Goal: Find contact information: Obtain details needed to contact an individual or organization

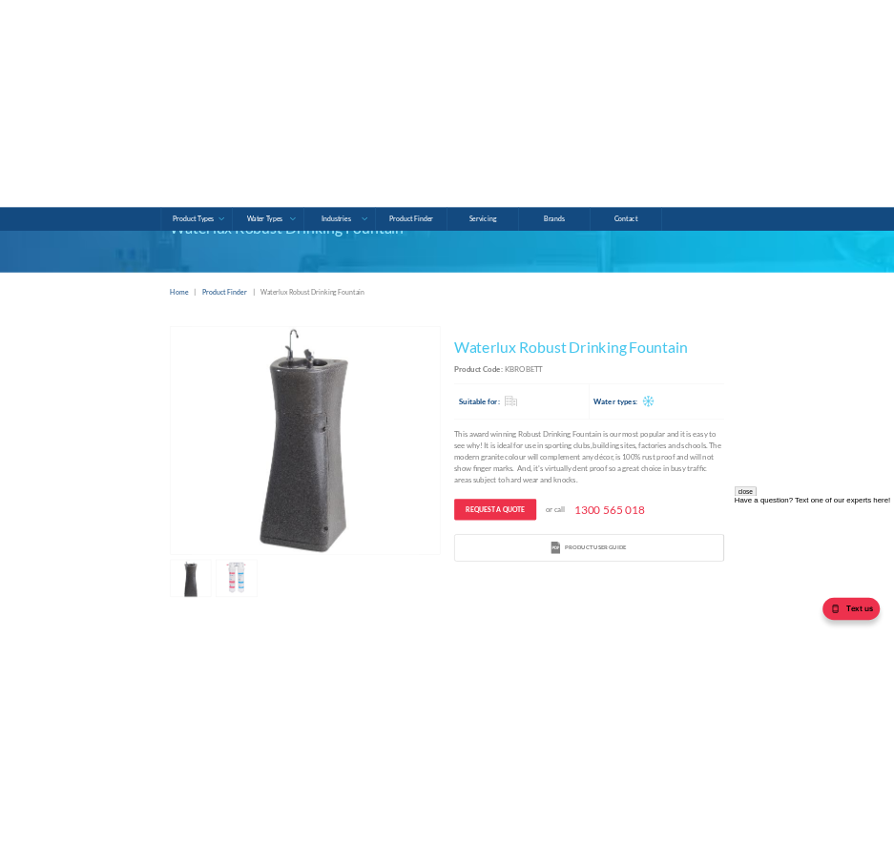
scroll to position [76, 0]
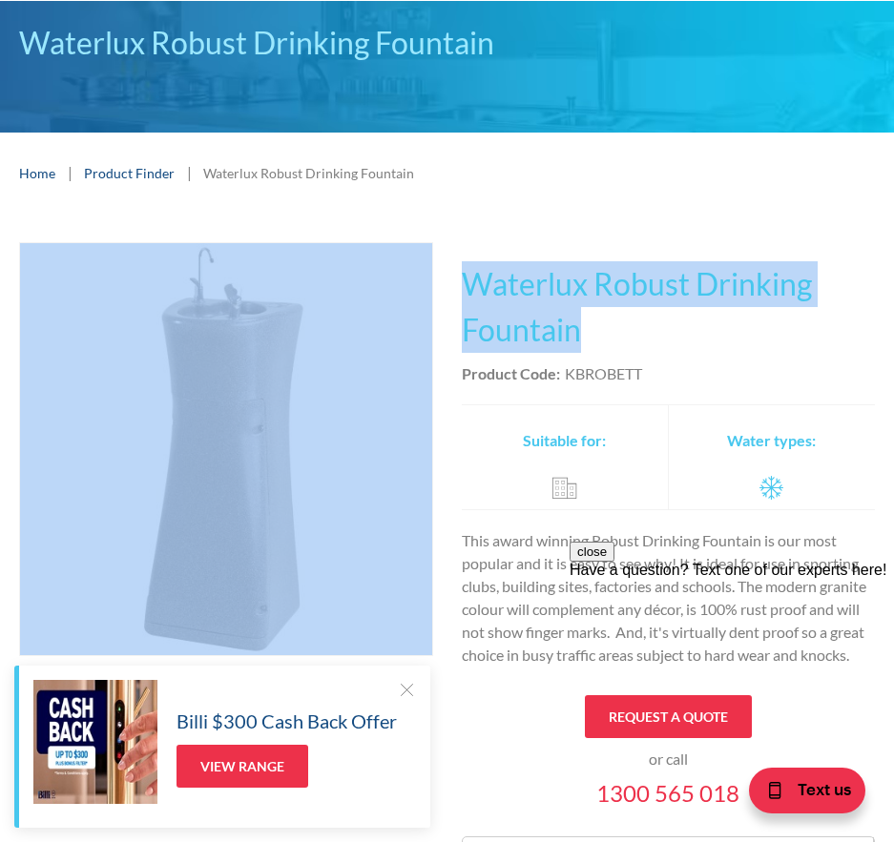
drag, startPoint x: 442, startPoint y: 278, endPoint x: 634, endPoint y: 341, distance: 203.0
click at [634, 341] on div "Play video Fits Most Brands Best Seller No items found. This tap design is incl…" at bounding box center [446, 566] width 855 height 649
copy div "Fits Most Brands Best Seller No items found. This tap design is included in our…"
click at [560, 258] on div "This tap design is included in our standard range tap options when you purchase…" at bounding box center [669, 566] width 414 height 649
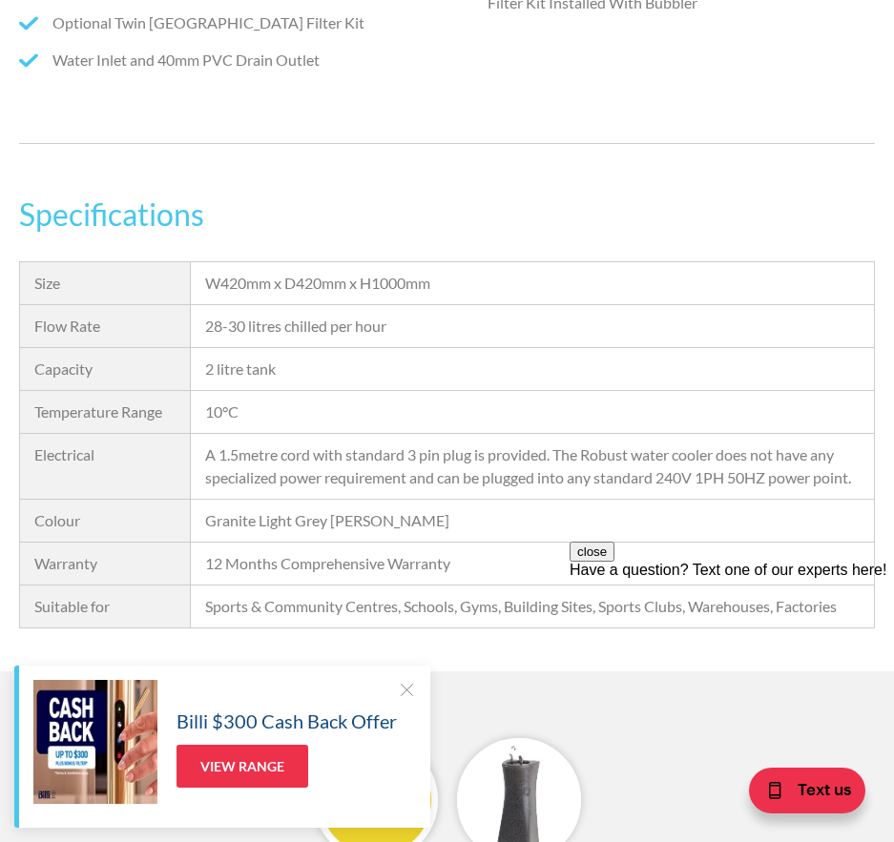
scroll to position [1507, 0]
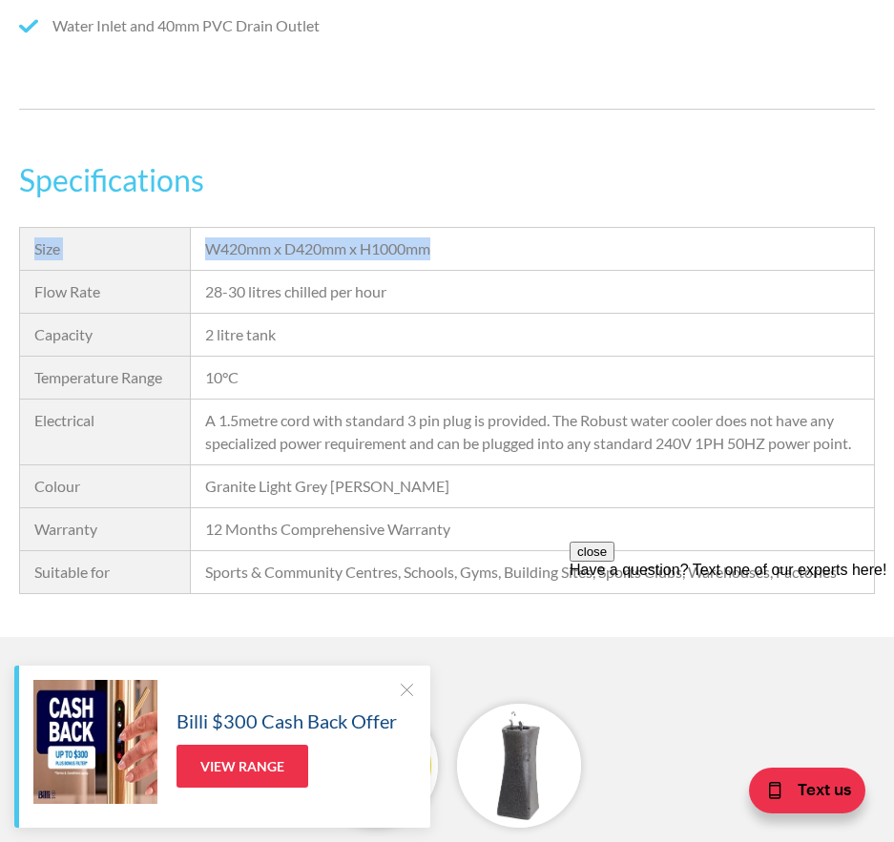
drag, startPoint x: 31, startPoint y: 244, endPoint x: 477, endPoint y: 239, distance: 445.4
click at [477, 239] on div "Size W420mm x D420mm x H1000mm Flow Rate 28-30 litres chilled per hour Capacity…" at bounding box center [446, 410] width 855 height 367
copy div "Size W420mm x D420mm x H1000mm"
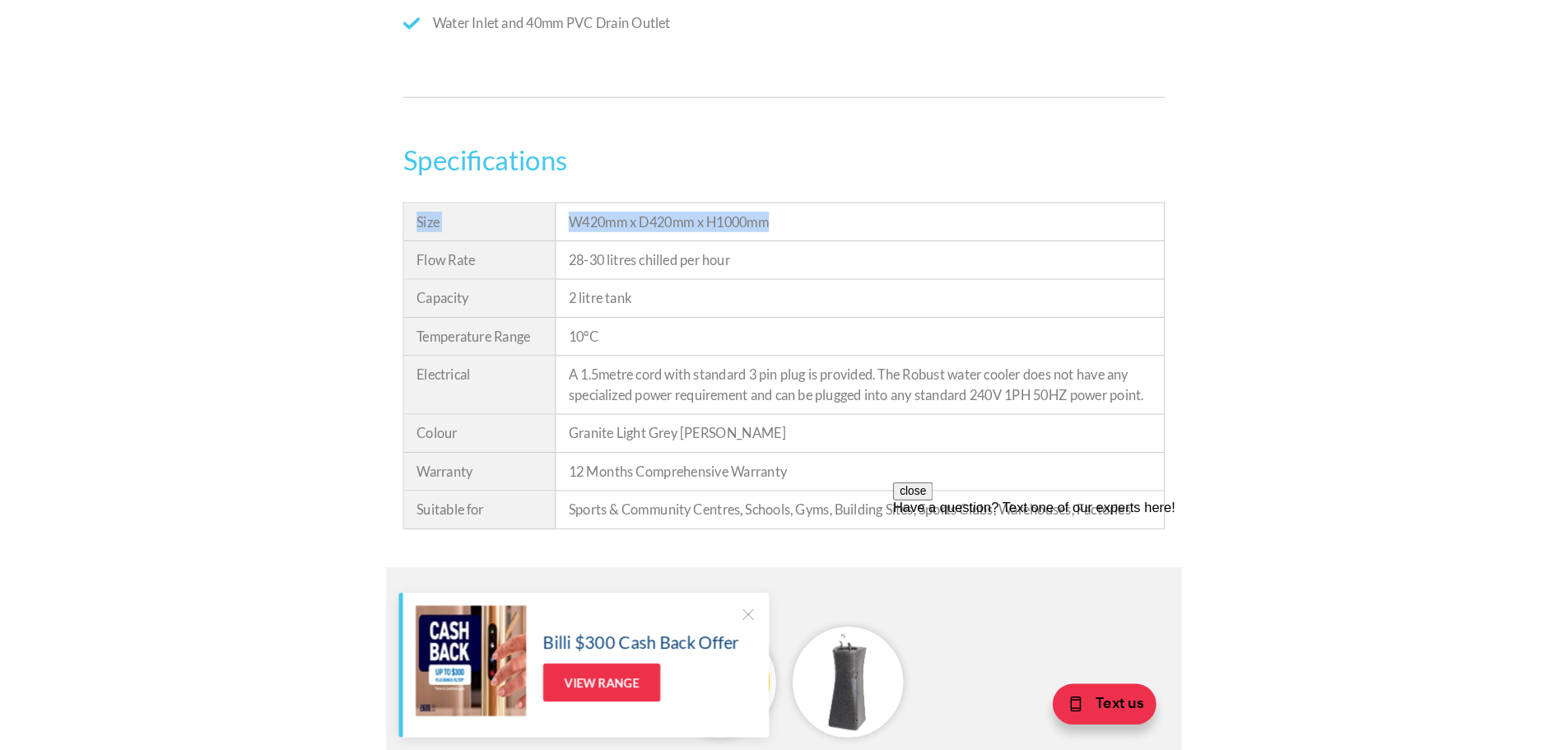
scroll to position [1314, 0]
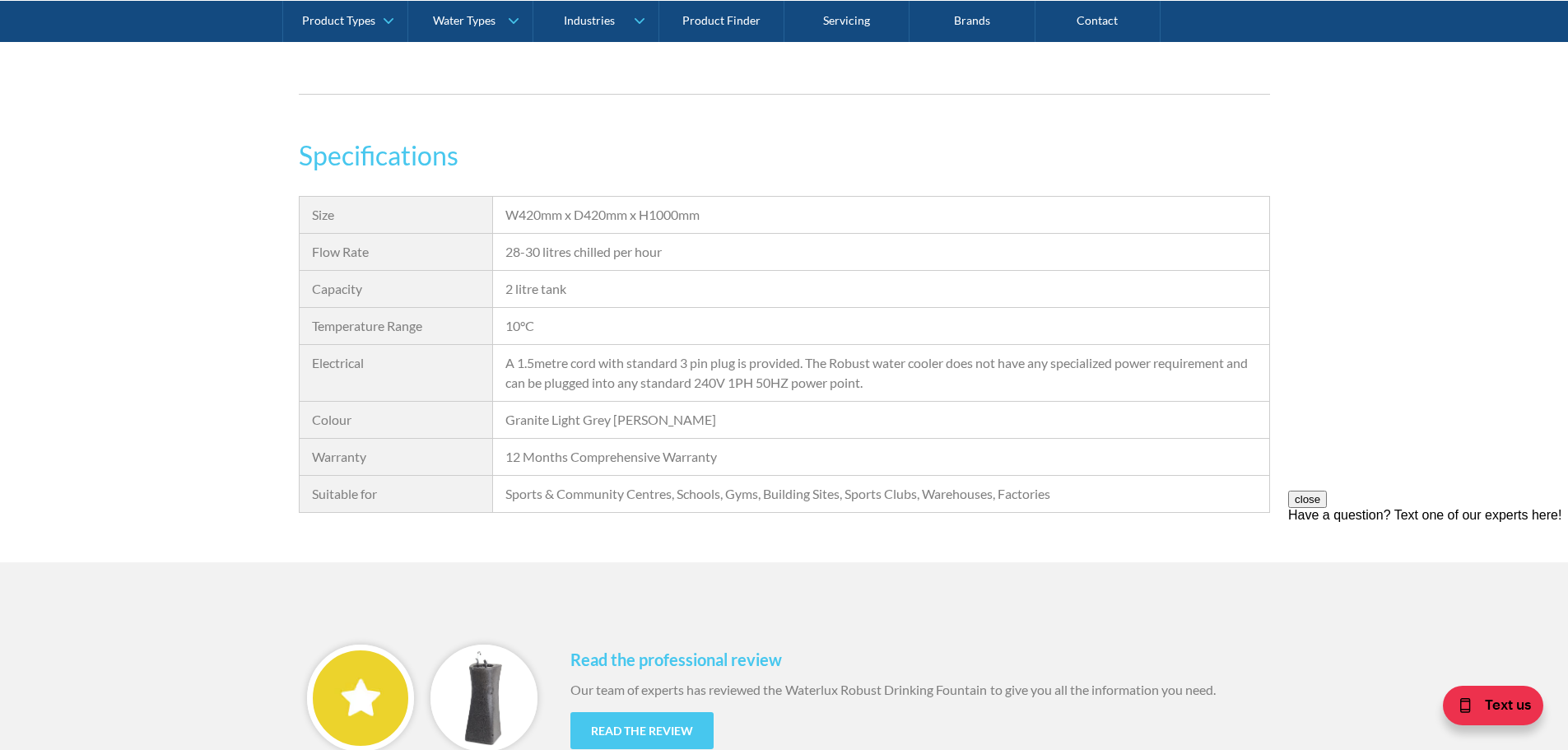
click at [708, 273] on div "2 litre tank" at bounding box center [880, 289] width 775 height 37
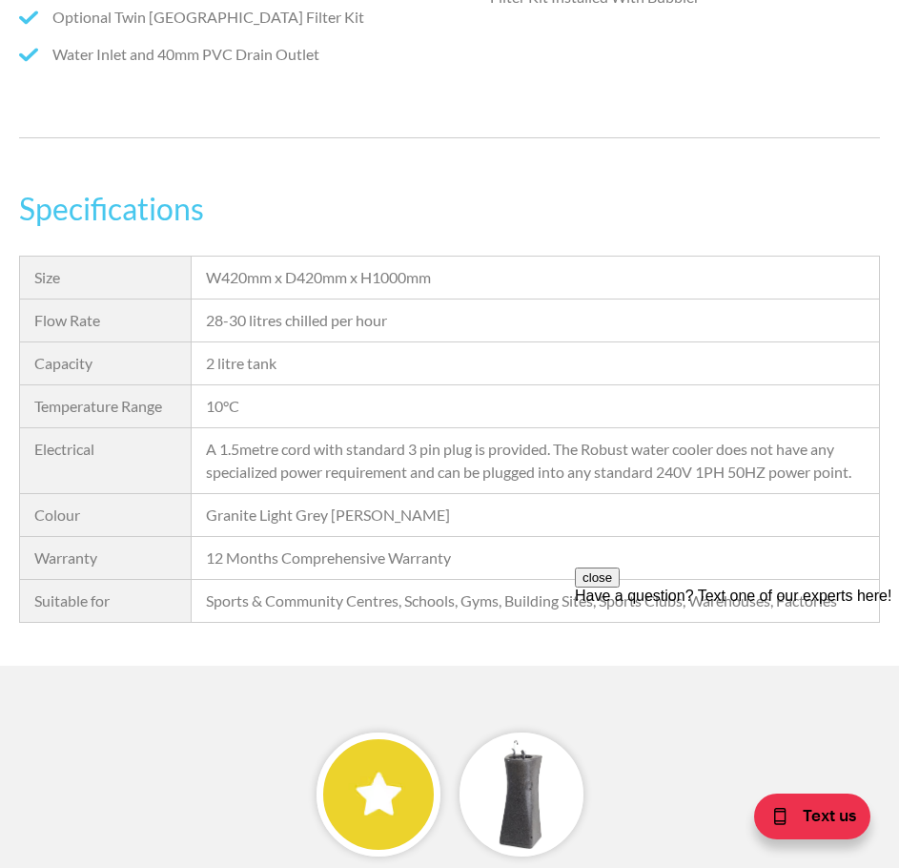
scroll to position [1507, 0]
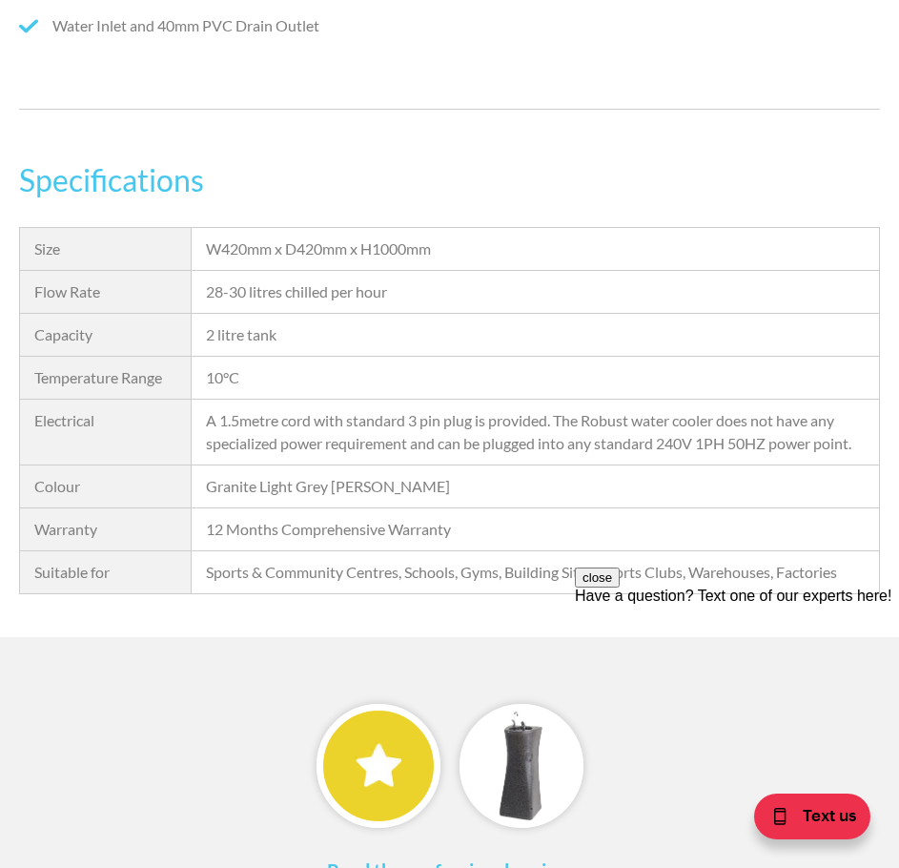
click at [252, 427] on div "A 1.5metre cord with standard 3 pin plug is provided. The Robust water cooler d…" at bounding box center [535, 432] width 659 height 46
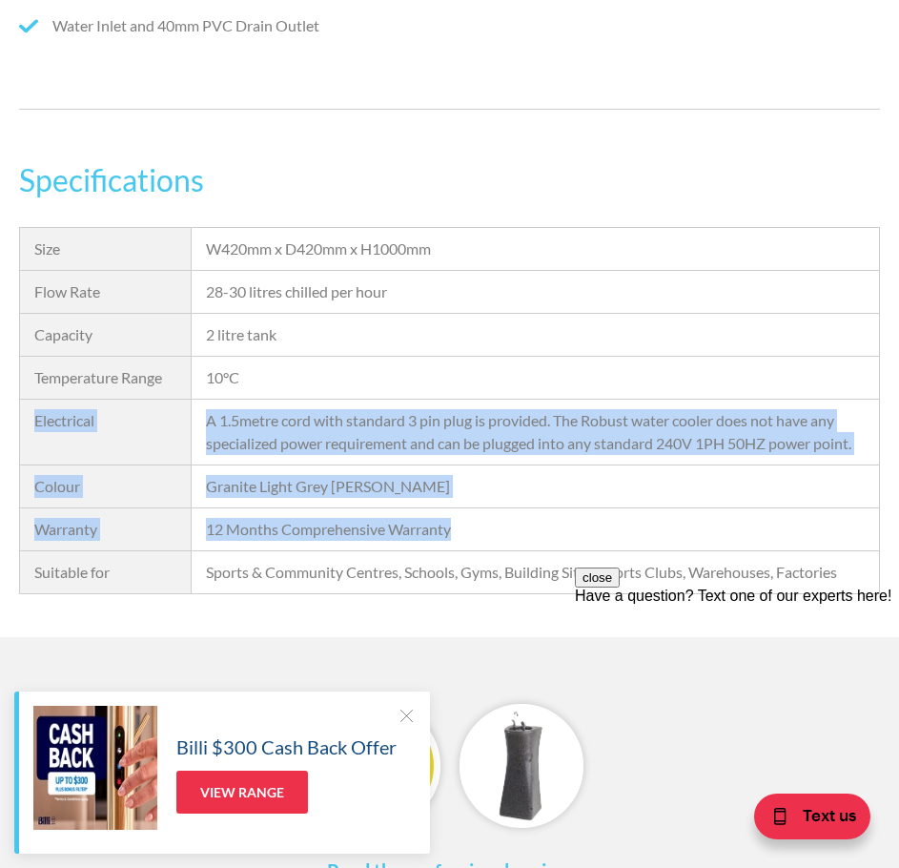
drag, startPoint x: 29, startPoint y: 417, endPoint x: 838, endPoint y: 542, distance: 819.2
click at [838, 542] on div "Size W420mm x D420mm x H1000mm Flow Rate 28-30 litres chilled per hour Capacity…" at bounding box center [449, 410] width 861 height 367
copy div "Electrical A 1.5metre cord with standard 3 pin plug is provided. The Robust wat…"
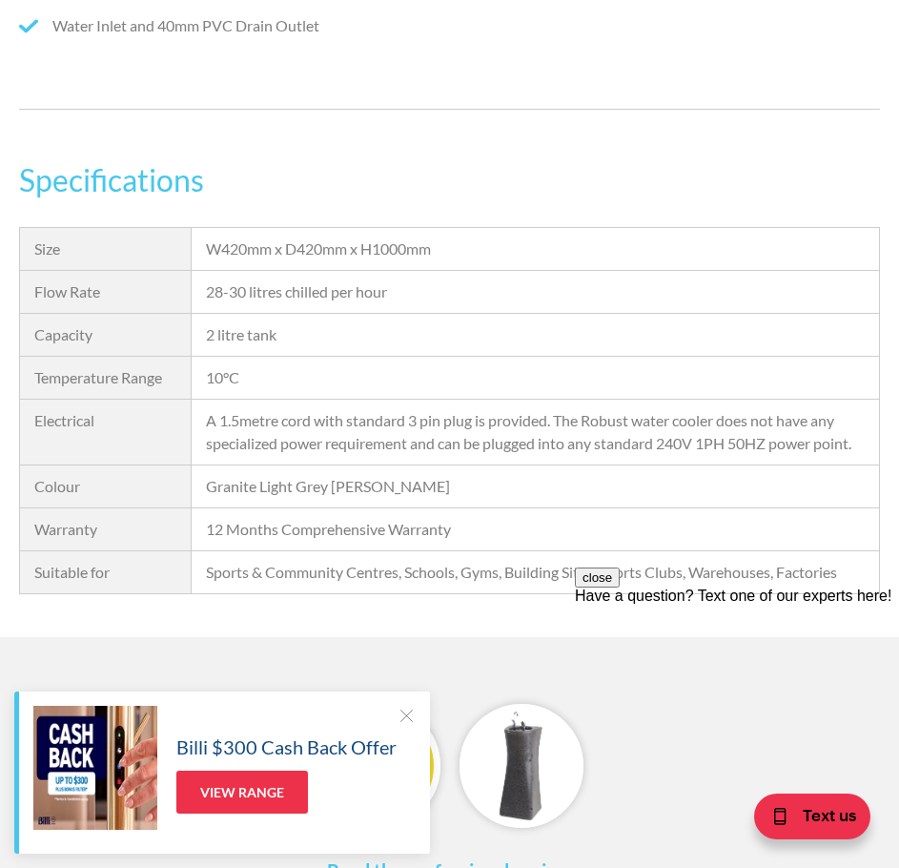
click at [310, 271] on div "28-30 litres chilled per hour" at bounding box center [536, 292] width 688 height 43
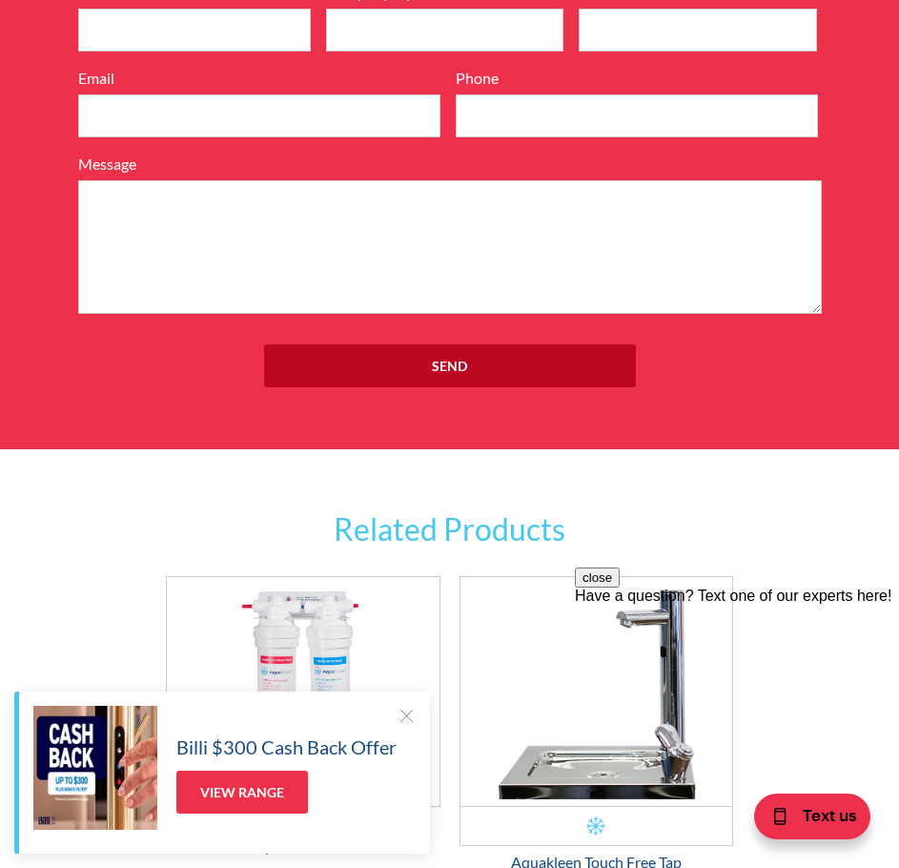
scroll to position [3314, 0]
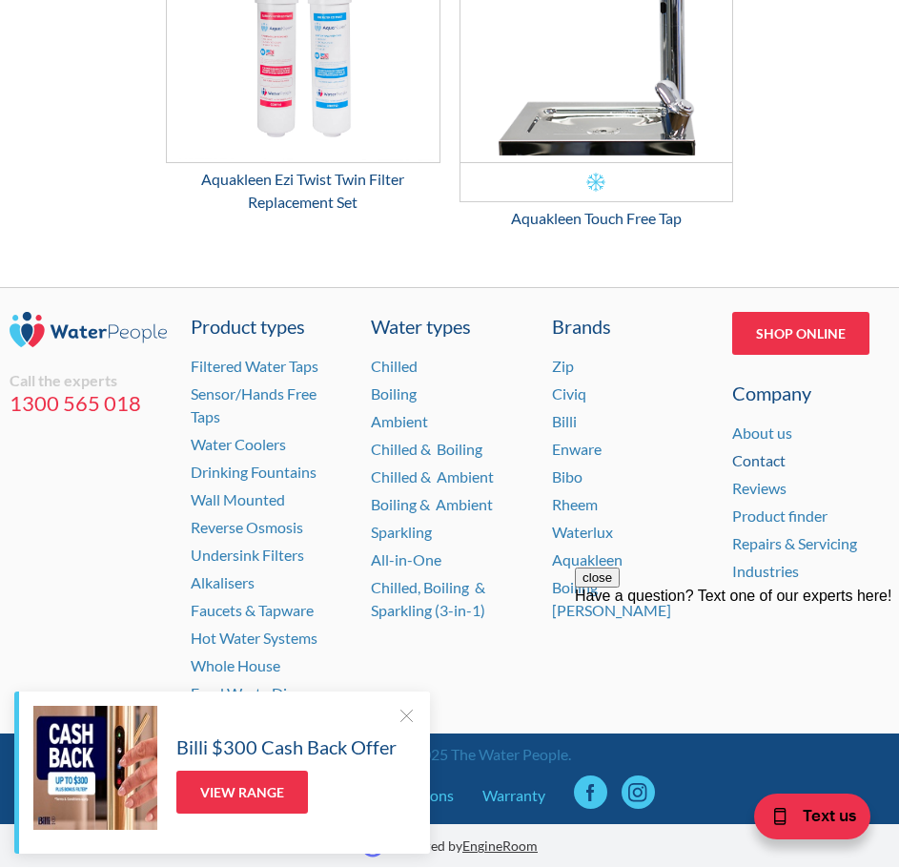
click at [744, 454] on link "Contact" at bounding box center [758, 460] width 53 height 18
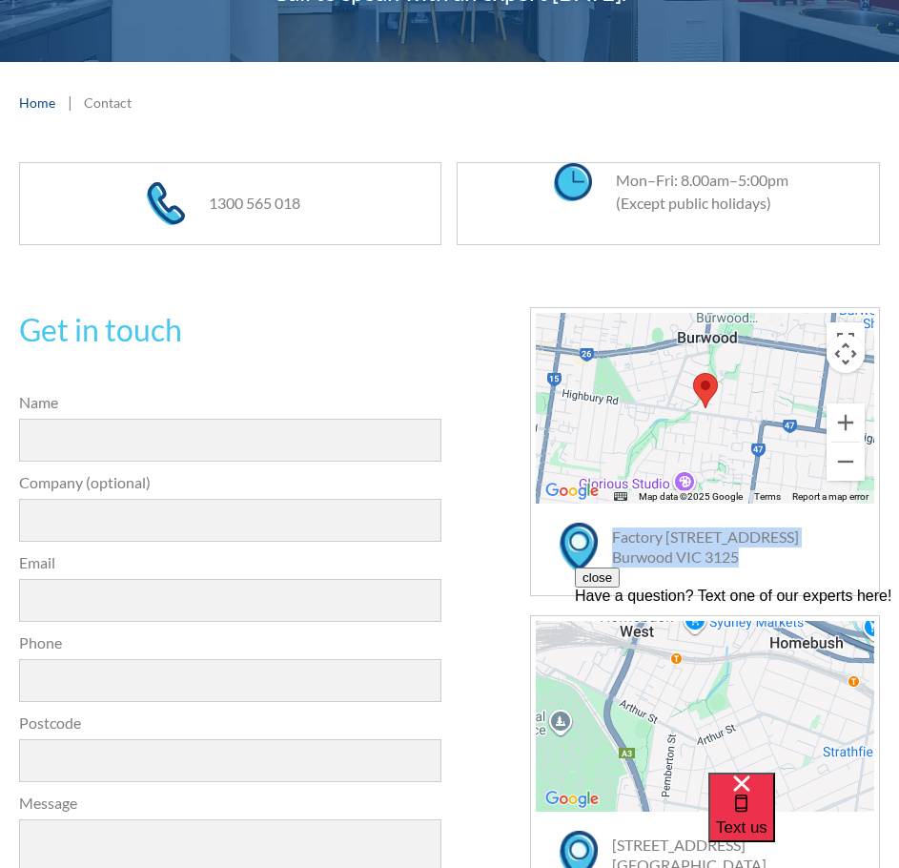
drag, startPoint x: 756, startPoint y: 557, endPoint x: 610, endPoint y: 544, distance: 146.5
click at [610, 544] on div "Factory [STREET_ADDRESS]" at bounding box center [739, 547] width 272 height 40
copy link "Factory [STREET_ADDRESS]"
